Goal: Task Accomplishment & Management: Manage account settings

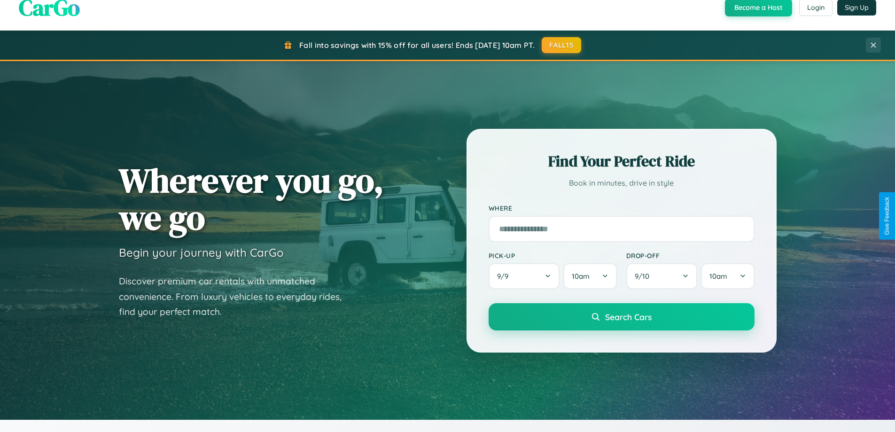
scroll to position [647, 0]
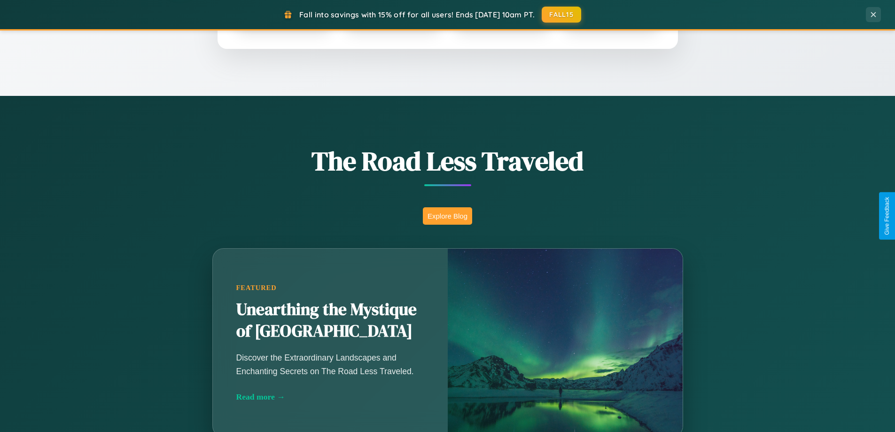
click at [447, 216] on button "Explore Blog" at bounding box center [447, 215] width 49 height 17
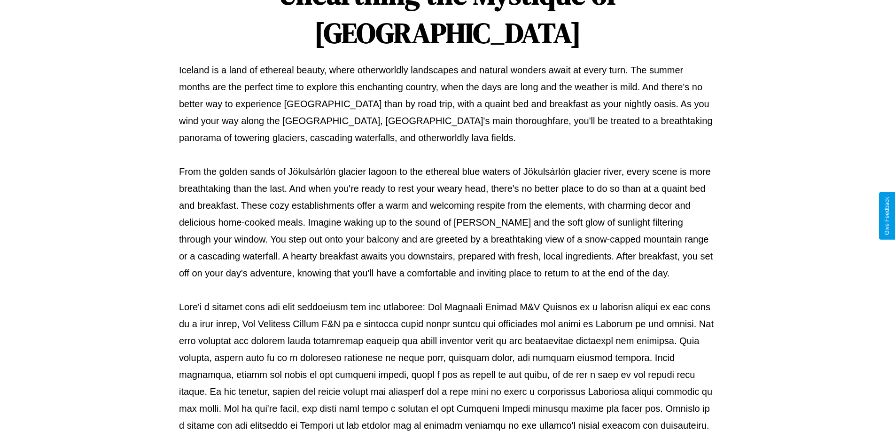
scroll to position [304, 0]
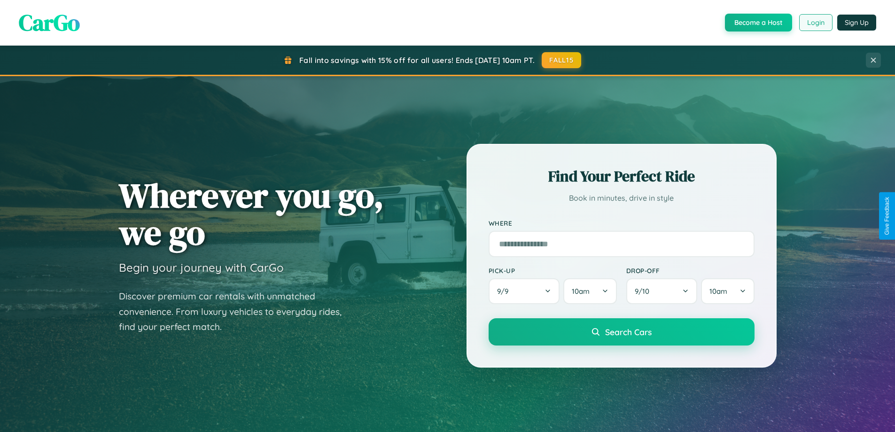
click at [815, 23] on button "Login" at bounding box center [815, 22] width 33 height 17
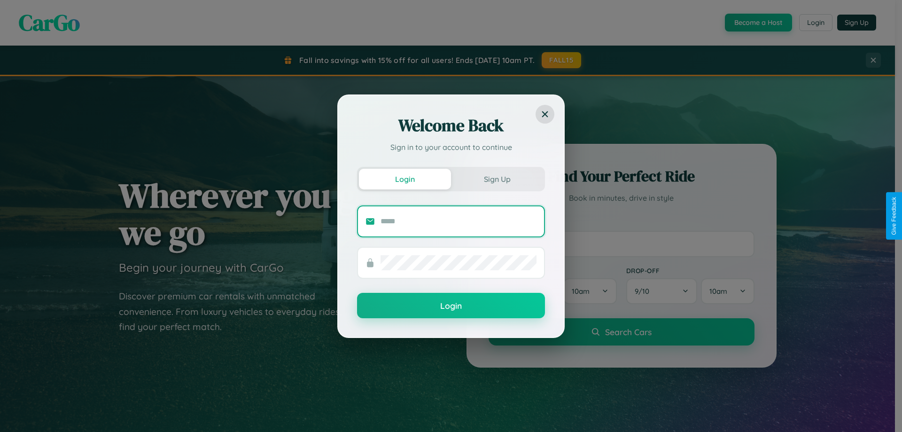
click at [459, 221] on input "text" at bounding box center [459, 221] width 156 height 15
type input "**********"
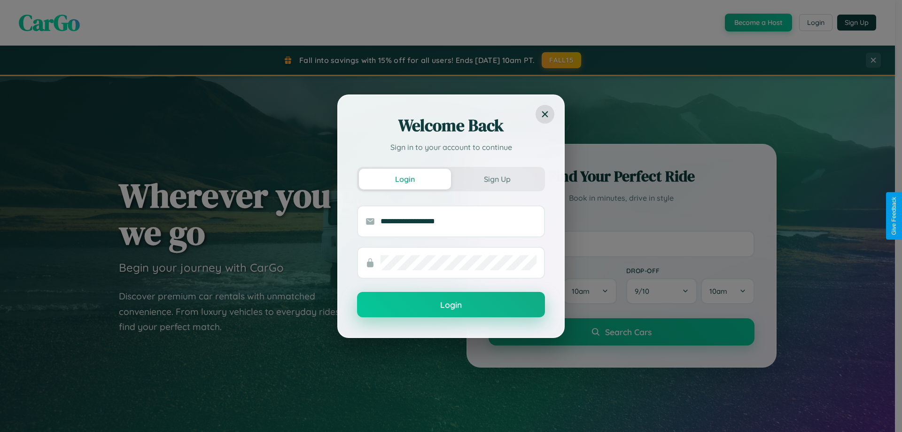
click at [451, 305] on button "Login" at bounding box center [451, 304] width 188 height 25
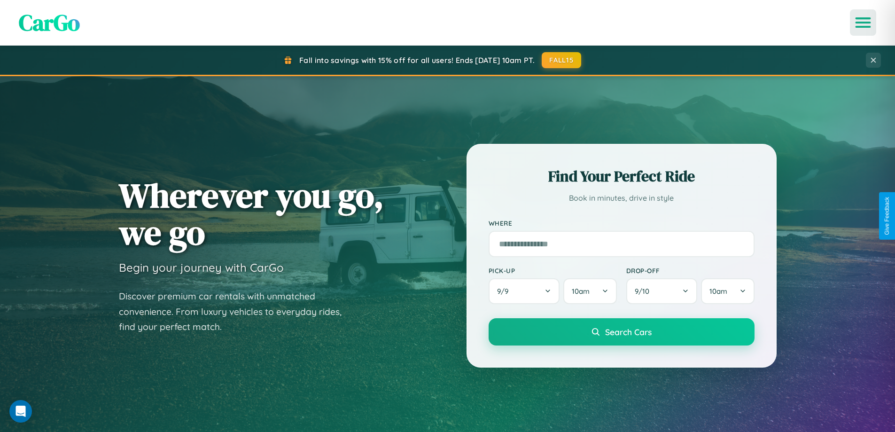
click at [863, 23] on icon "Open menu" at bounding box center [864, 22] width 14 height 8
